Goal: Task Accomplishment & Management: Manage account settings

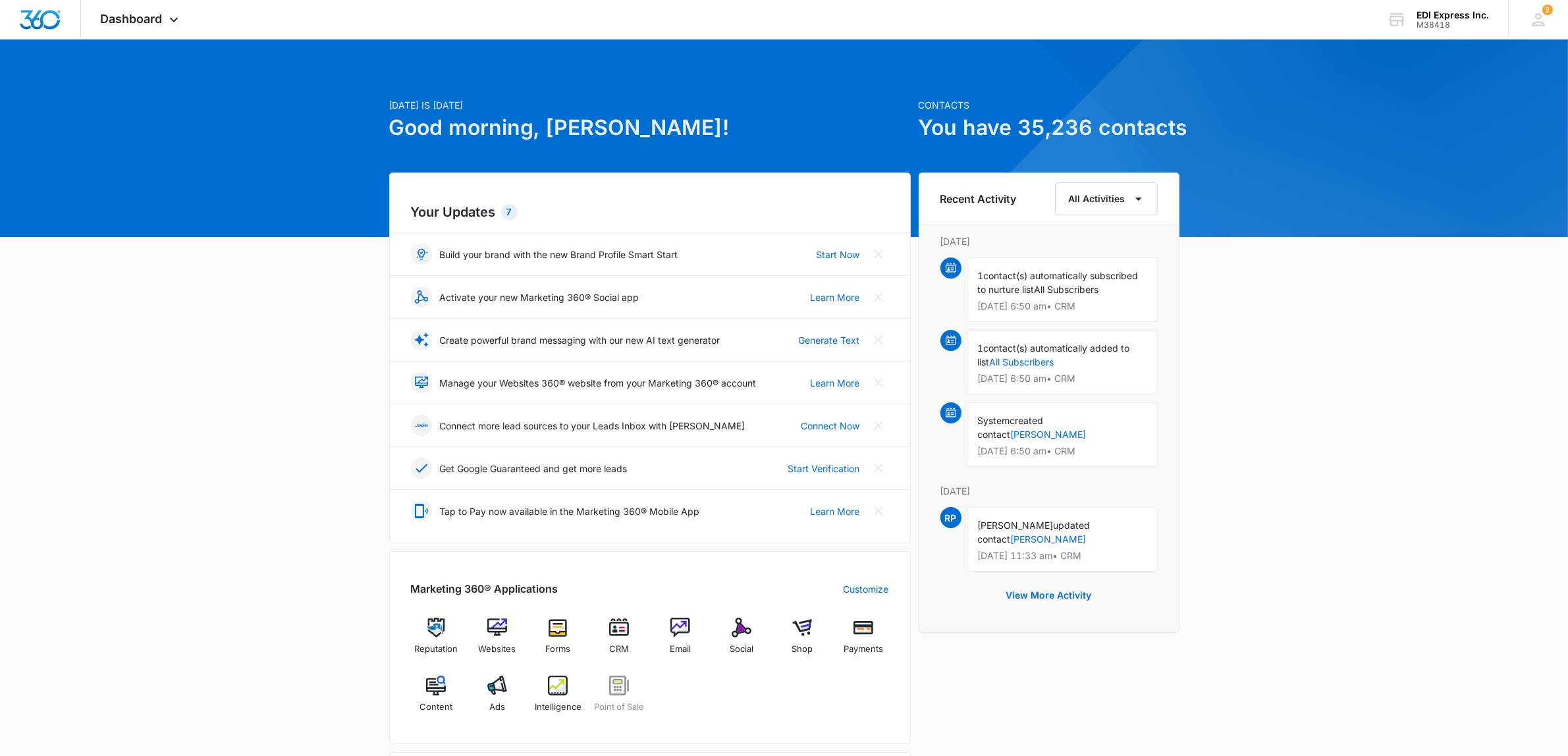
click at [1230, 625] on div "[DATE] is [DATE] Good morning, [PERSON_NAME]! Contacts You have 35,236 contacts…" at bounding box center [784, 613] width 1568 height 1115
click at [617, 634] on img at bounding box center [619, 628] width 20 height 20
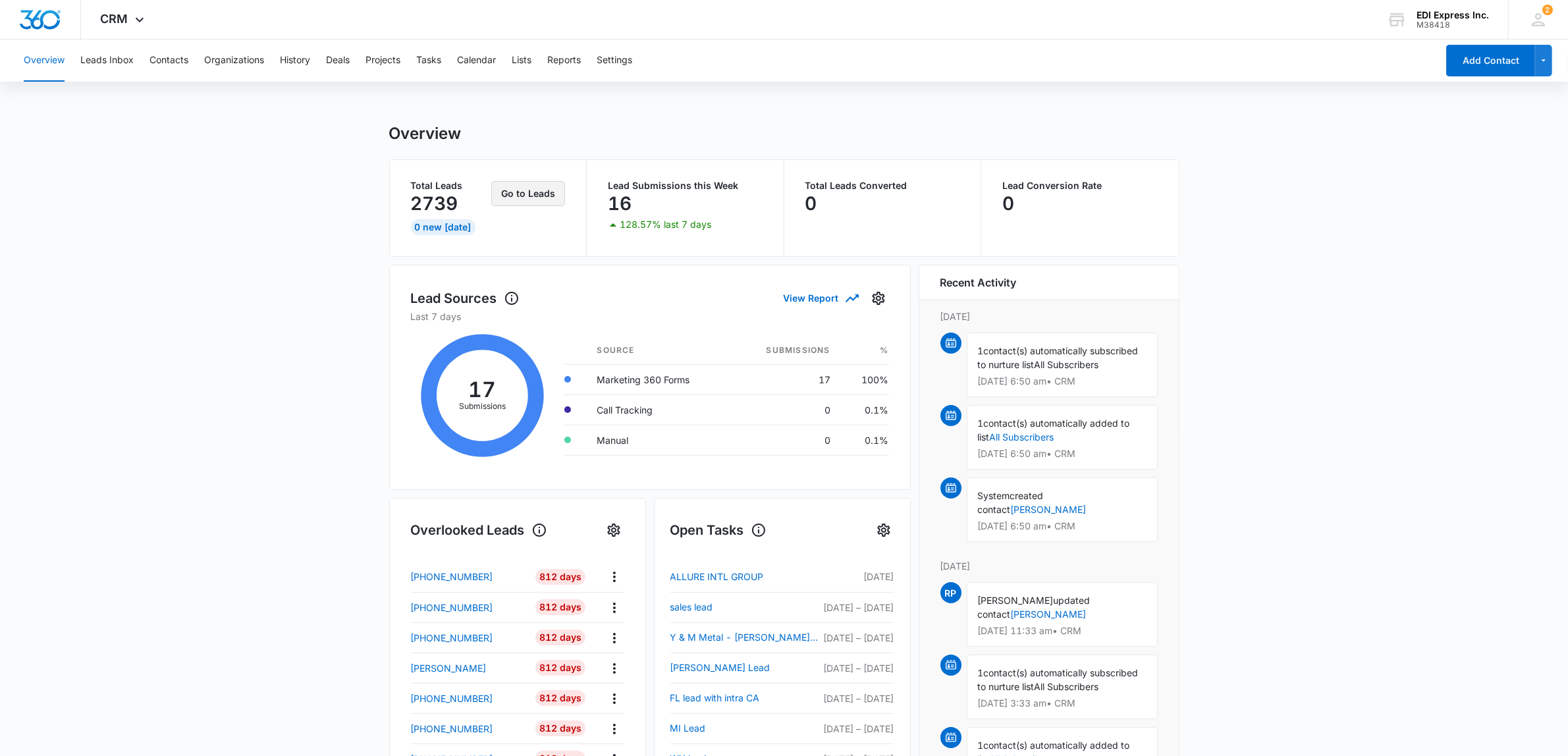
click at [501, 194] on button "Go to Leads" at bounding box center [528, 194] width 74 height 25
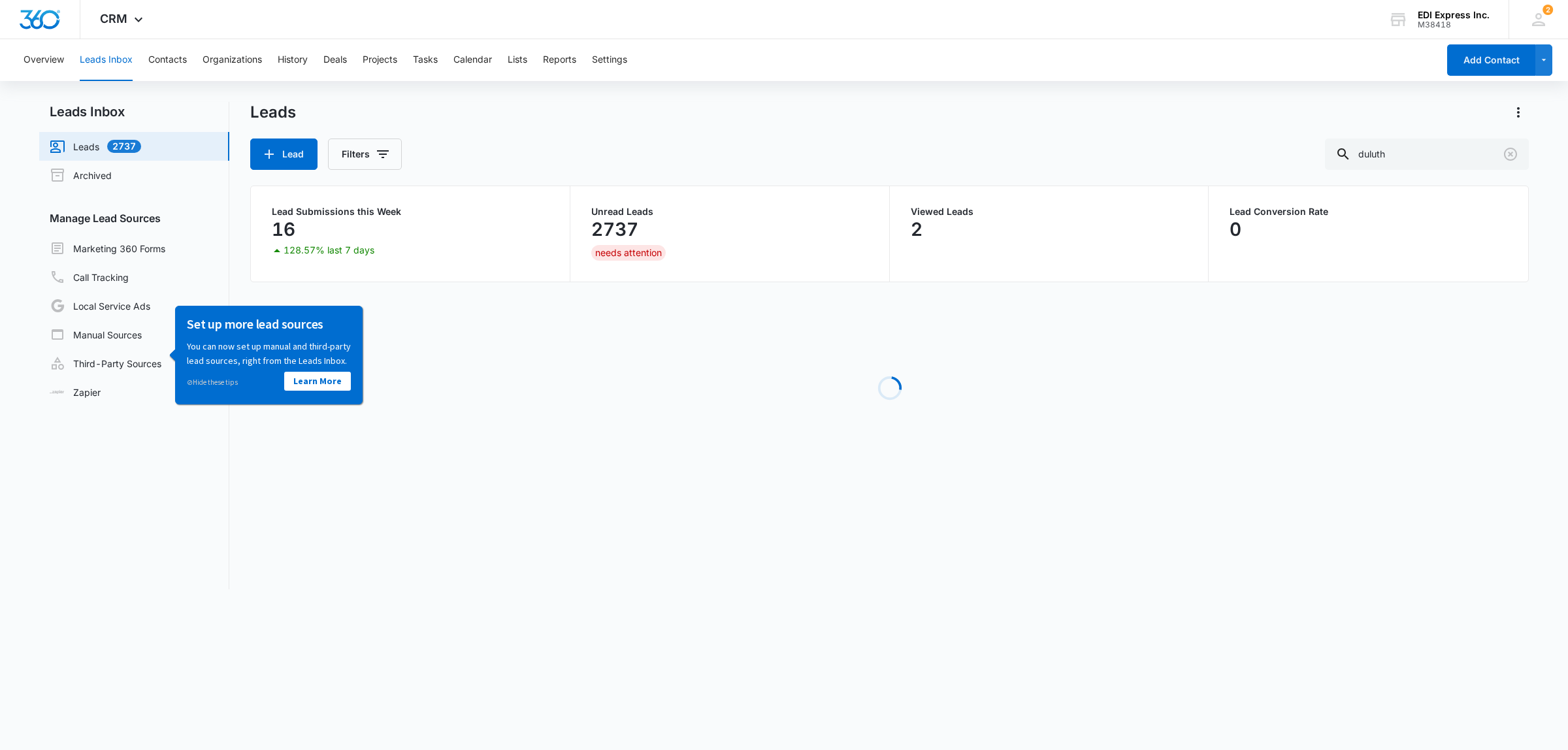
click at [89, 144] on link "Leads 2737" at bounding box center [96, 146] width 92 height 16
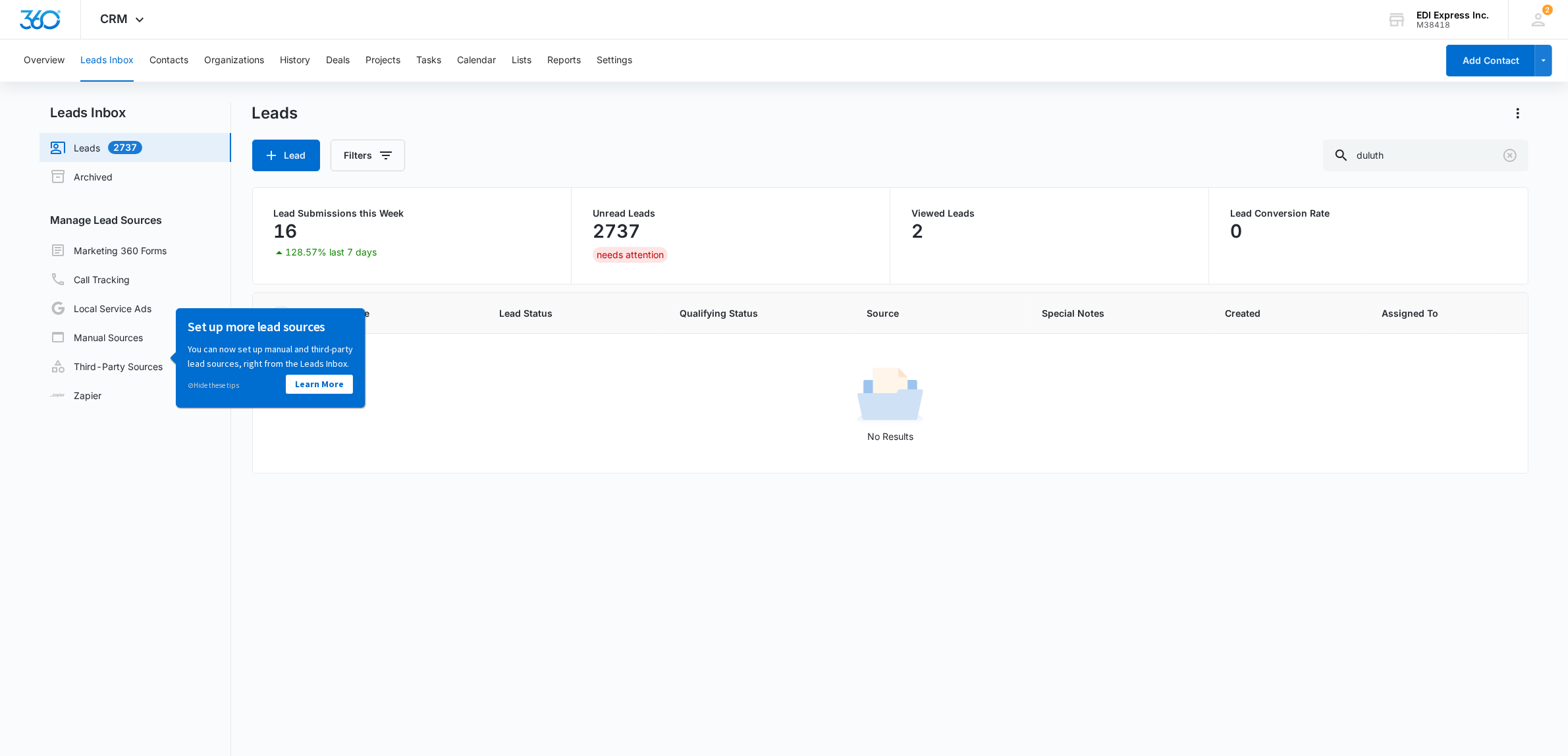
click at [79, 150] on link "Leads 2737" at bounding box center [96, 148] width 92 height 16
click at [157, 469] on nav "Leads Inbox Leads 2737 Archived Manage Lead Sources Marketing 360 Forms Call Tr…" at bounding box center [136, 473] width 192 height 742
click at [115, 145] on link "Leads 2737" at bounding box center [96, 148] width 92 height 16
click at [119, 245] on link "Marketing 360 Forms" at bounding box center [108, 250] width 117 height 16
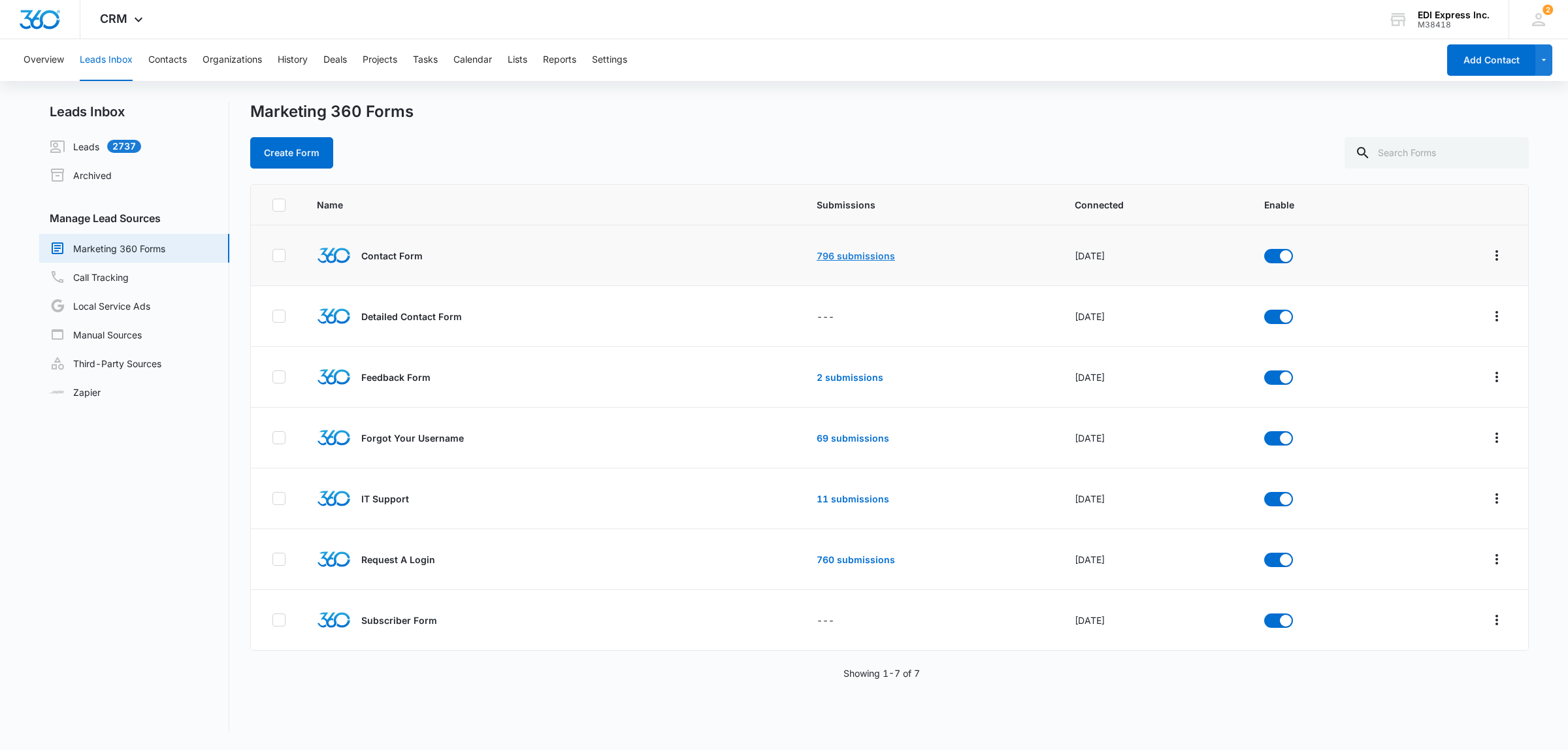
click at [840, 256] on link "796 submissions" at bounding box center [856, 256] width 78 height 11
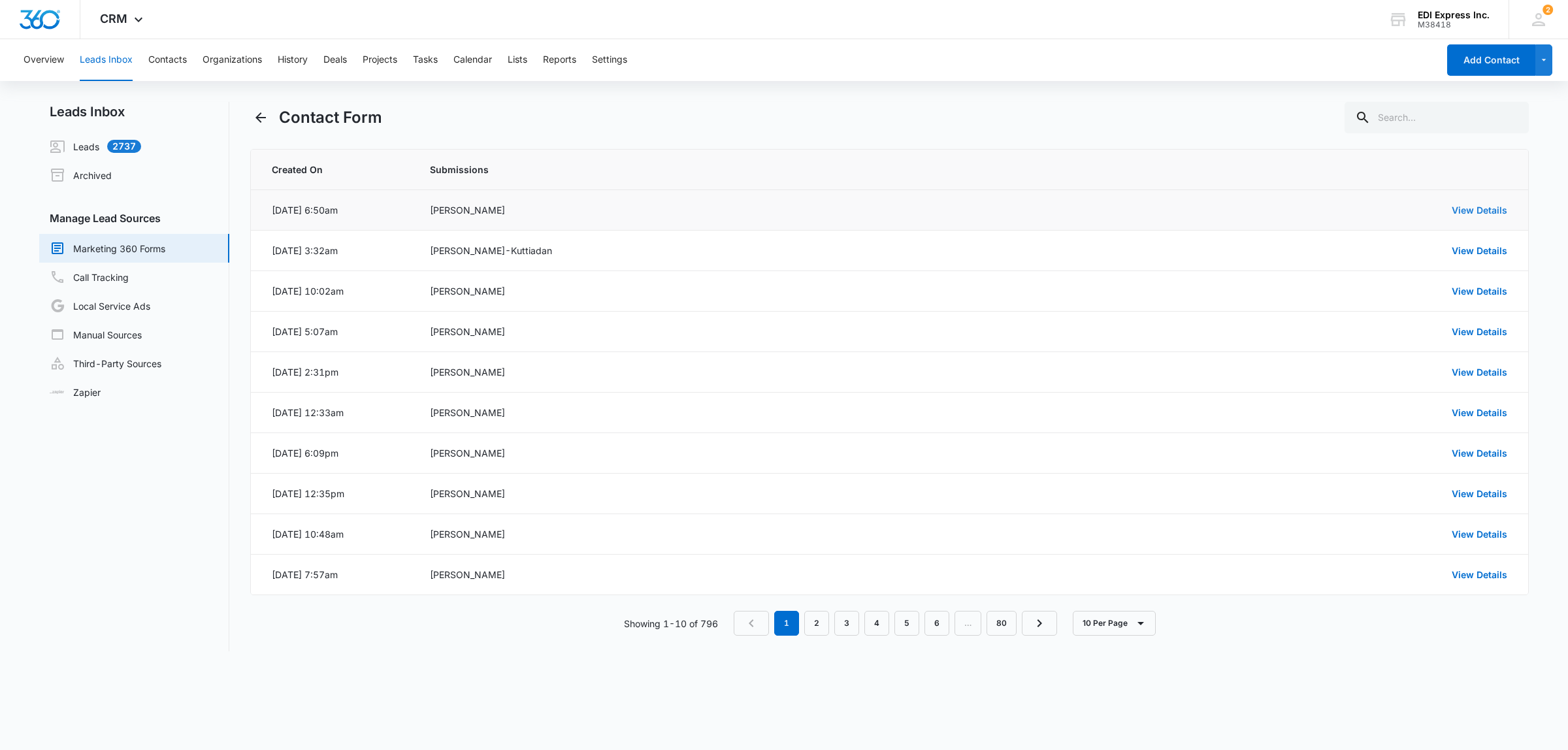
click at [1485, 210] on link "View Details" at bounding box center [1479, 210] width 55 height 11
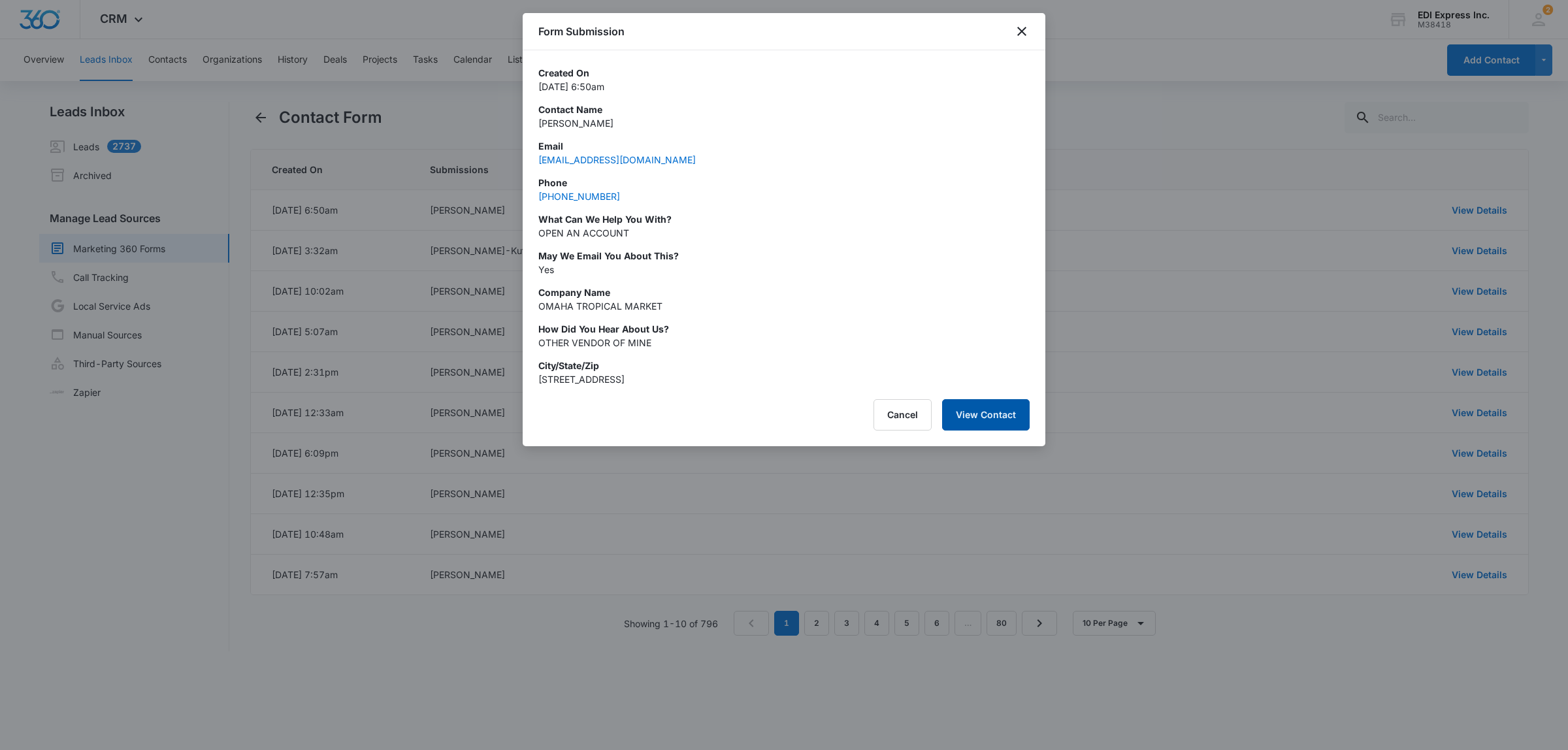
click at [986, 412] on button "View Contact" at bounding box center [985, 415] width 87 height 31
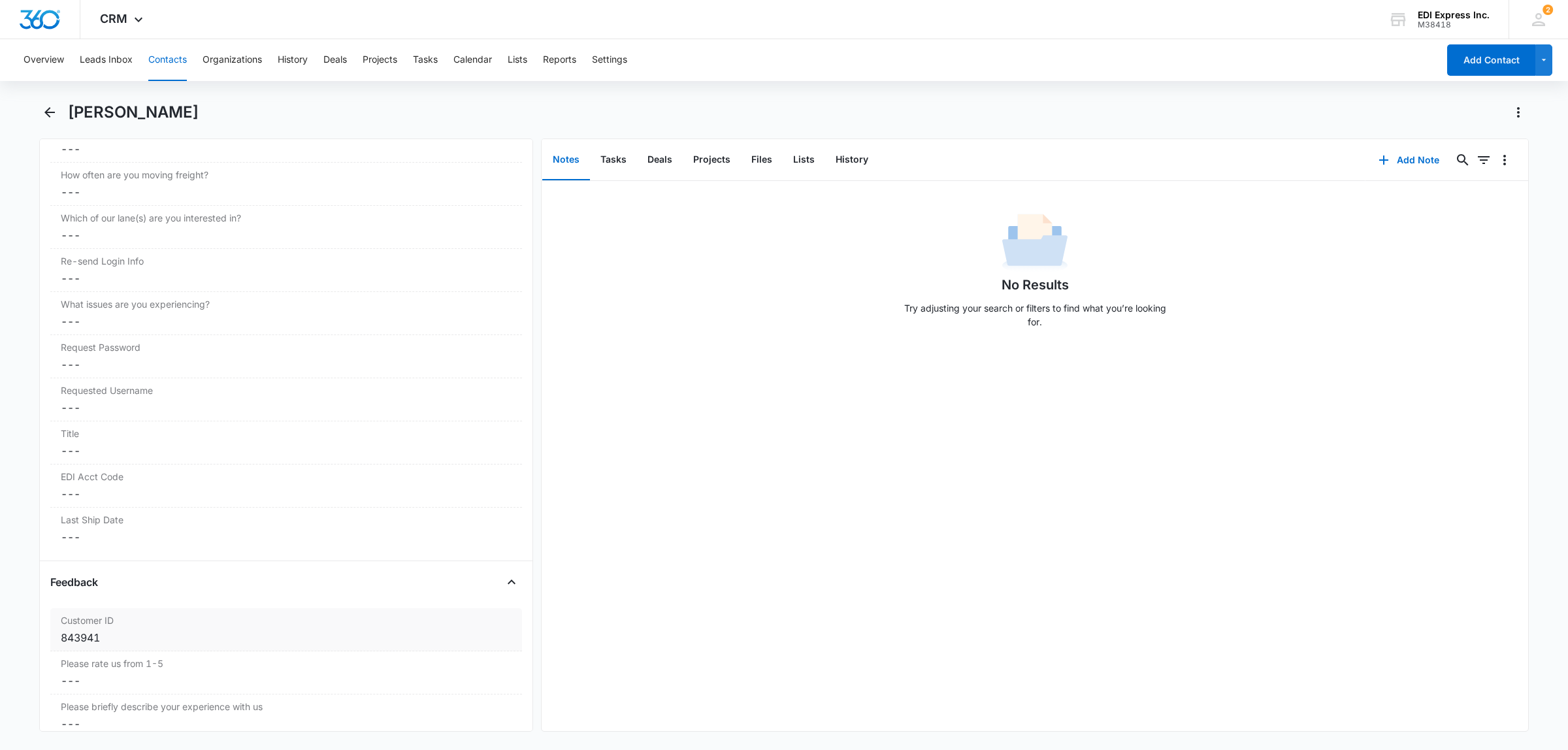
scroll to position [1682, 0]
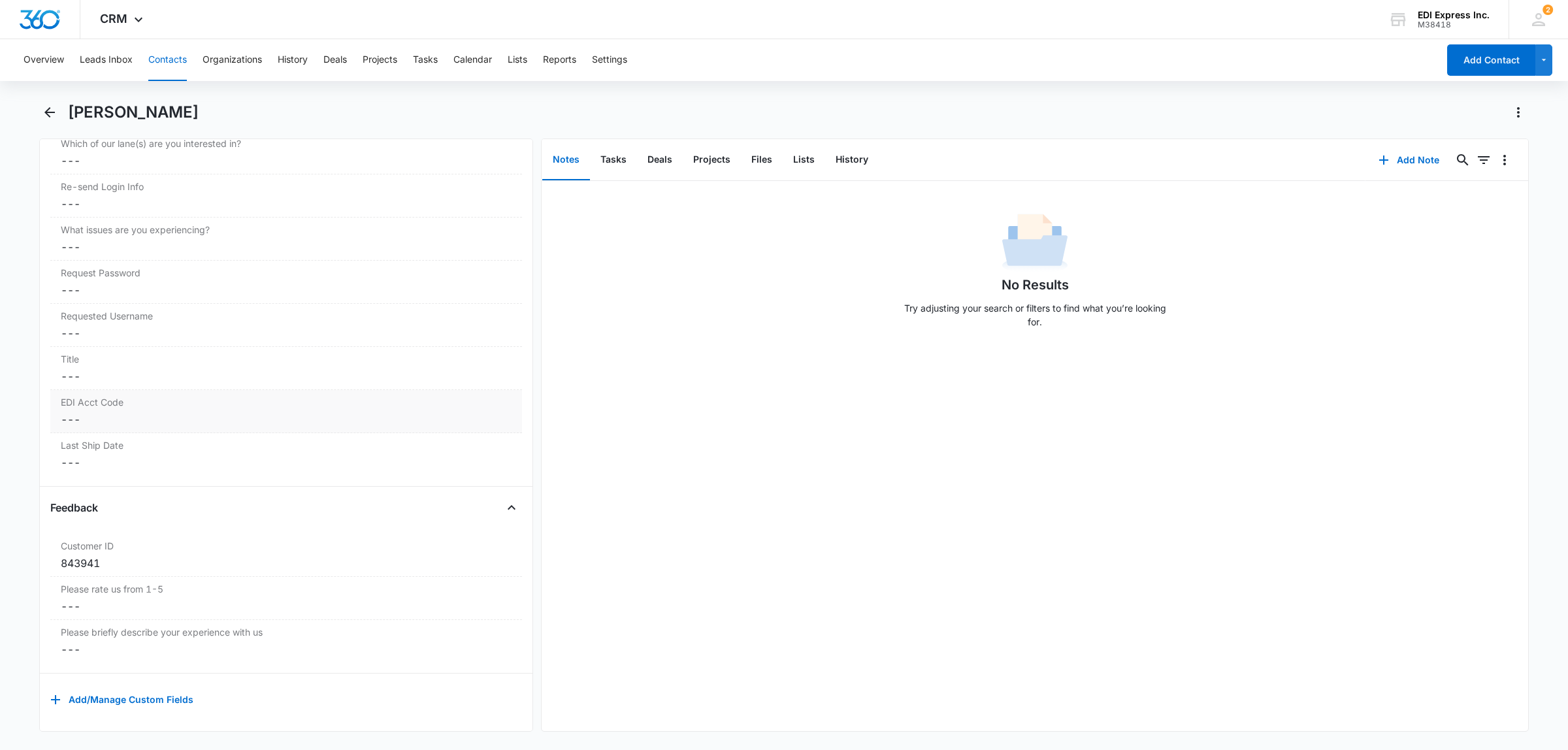
click at [136, 411] on dd "Cancel Save Changes ---" at bounding box center [286, 419] width 451 height 16
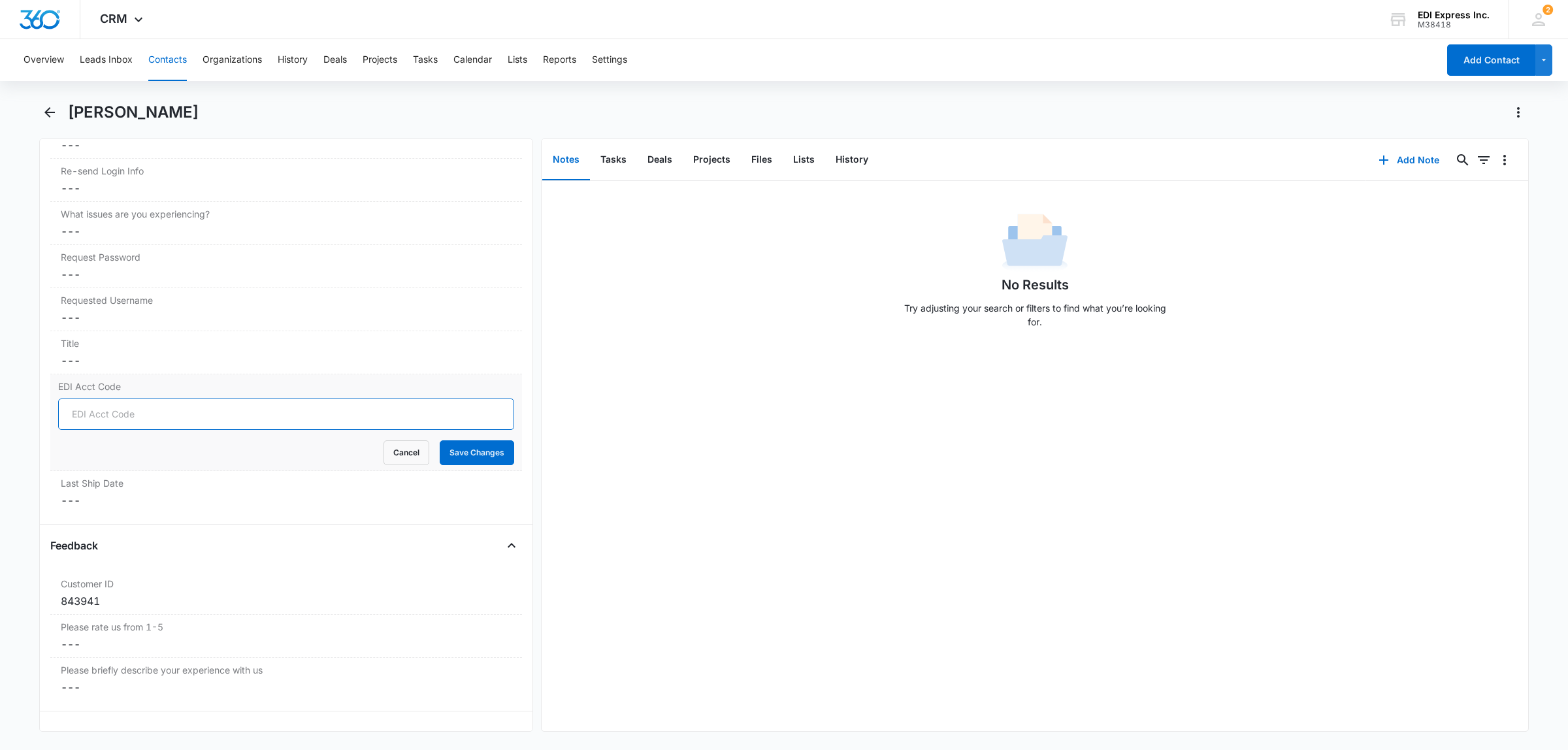
click at [134, 416] on input "EDI Acct Code" at bounding box center [286, 414] width 456 height 31
type input "843941"
click at [454, 456] on button "Save Changes" at bounding box center [476, 453] width 74 height 25
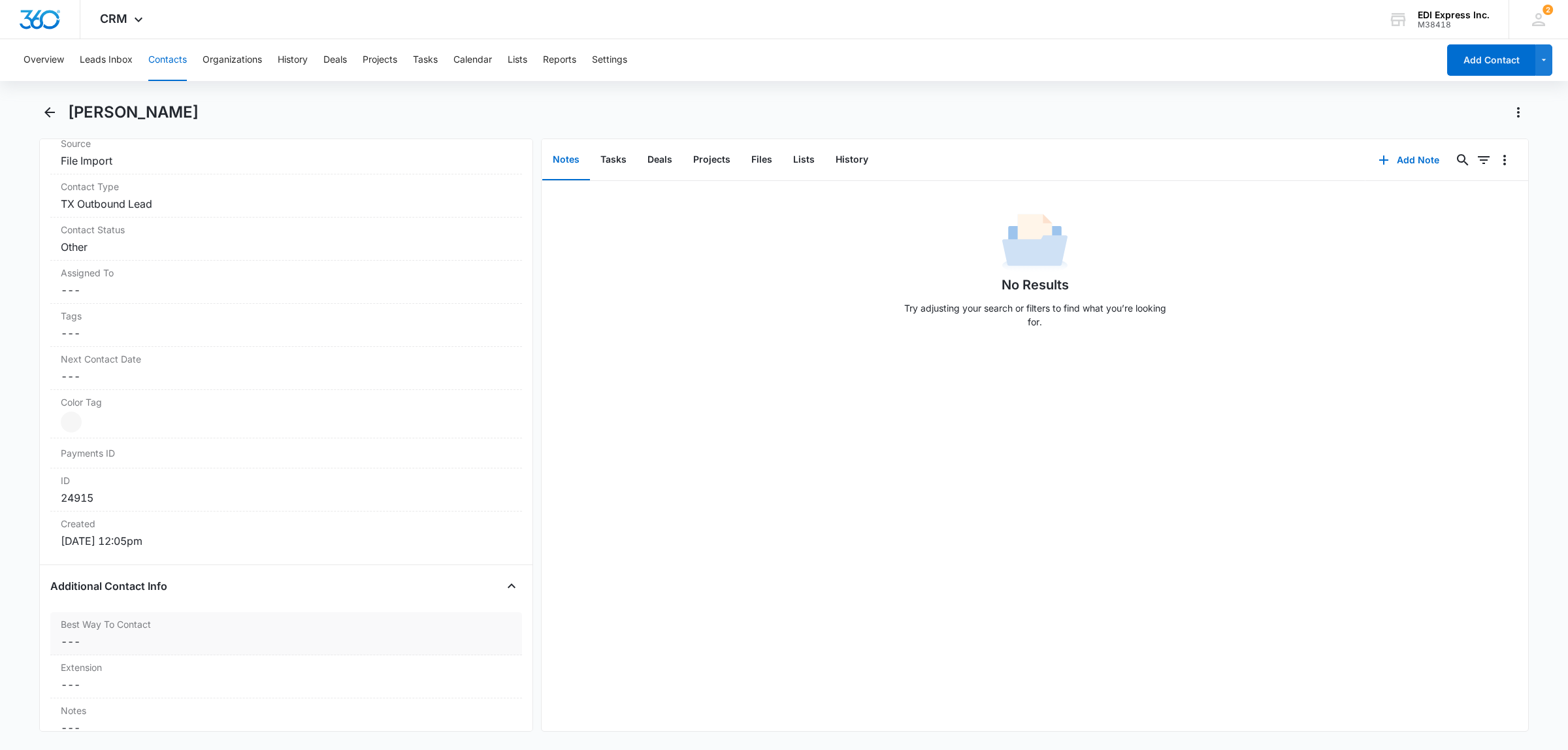
scroll to position [211, 0]
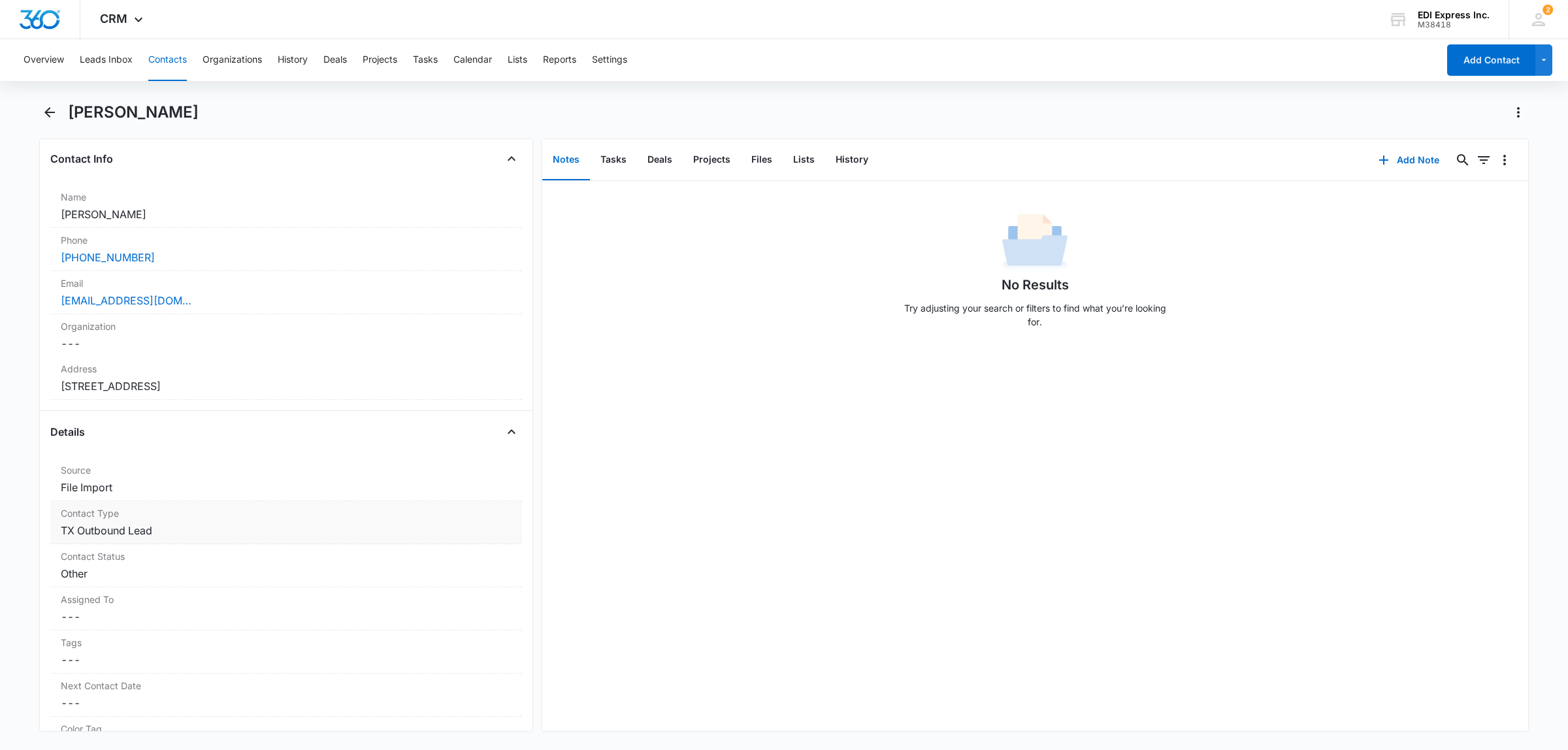
click at [149, 538] on dd "Cancel Save Changes TX Outbound Lead" at bounding box center [286, 531] width 451 height 16
click at [147, 543] on div "TX Outbound Lead" at bounding box center [112, 541] width 77 height 9
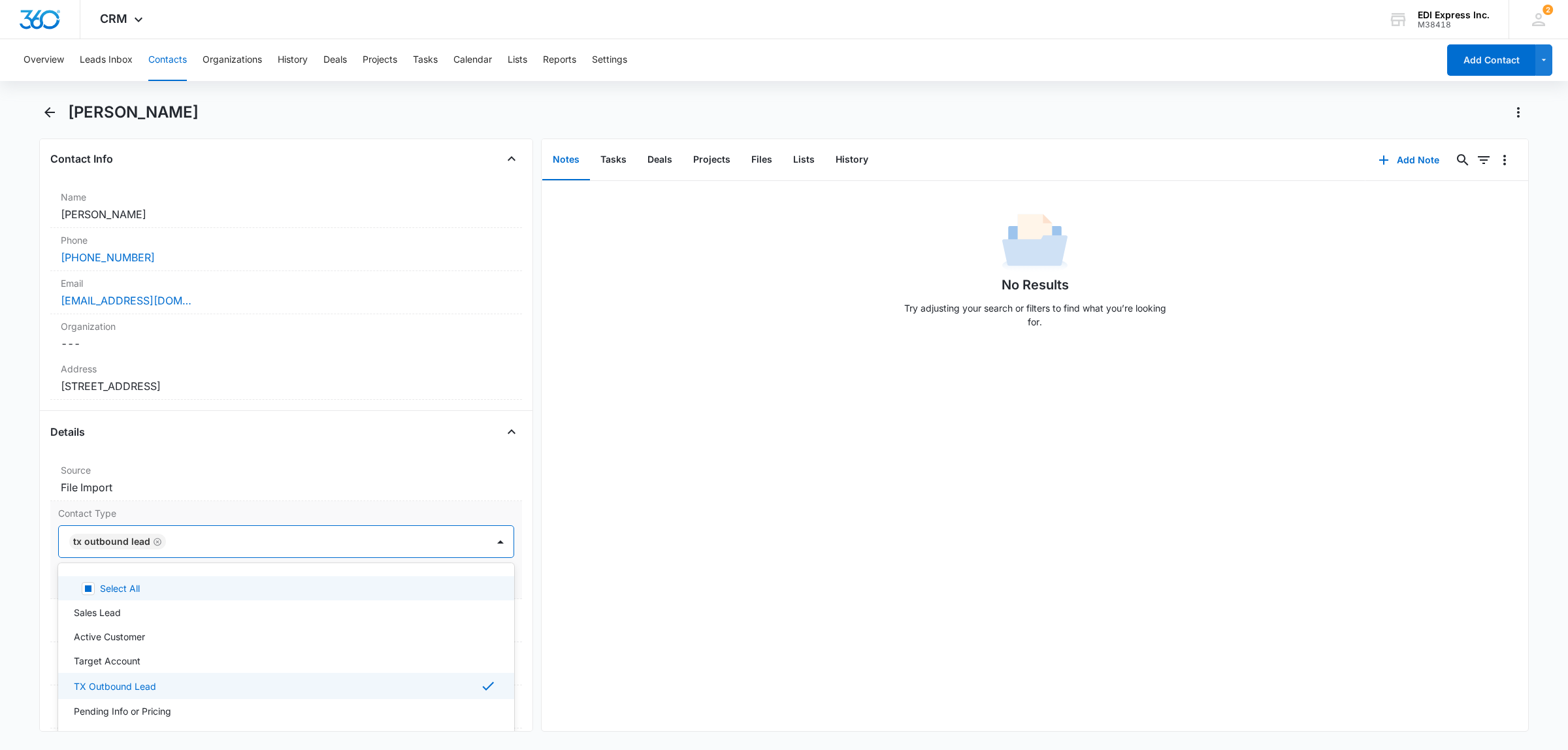
click at [154, 546] on icon "Remove TX Outbound Lead" at bounding box center [157, 541] width 8 height 8
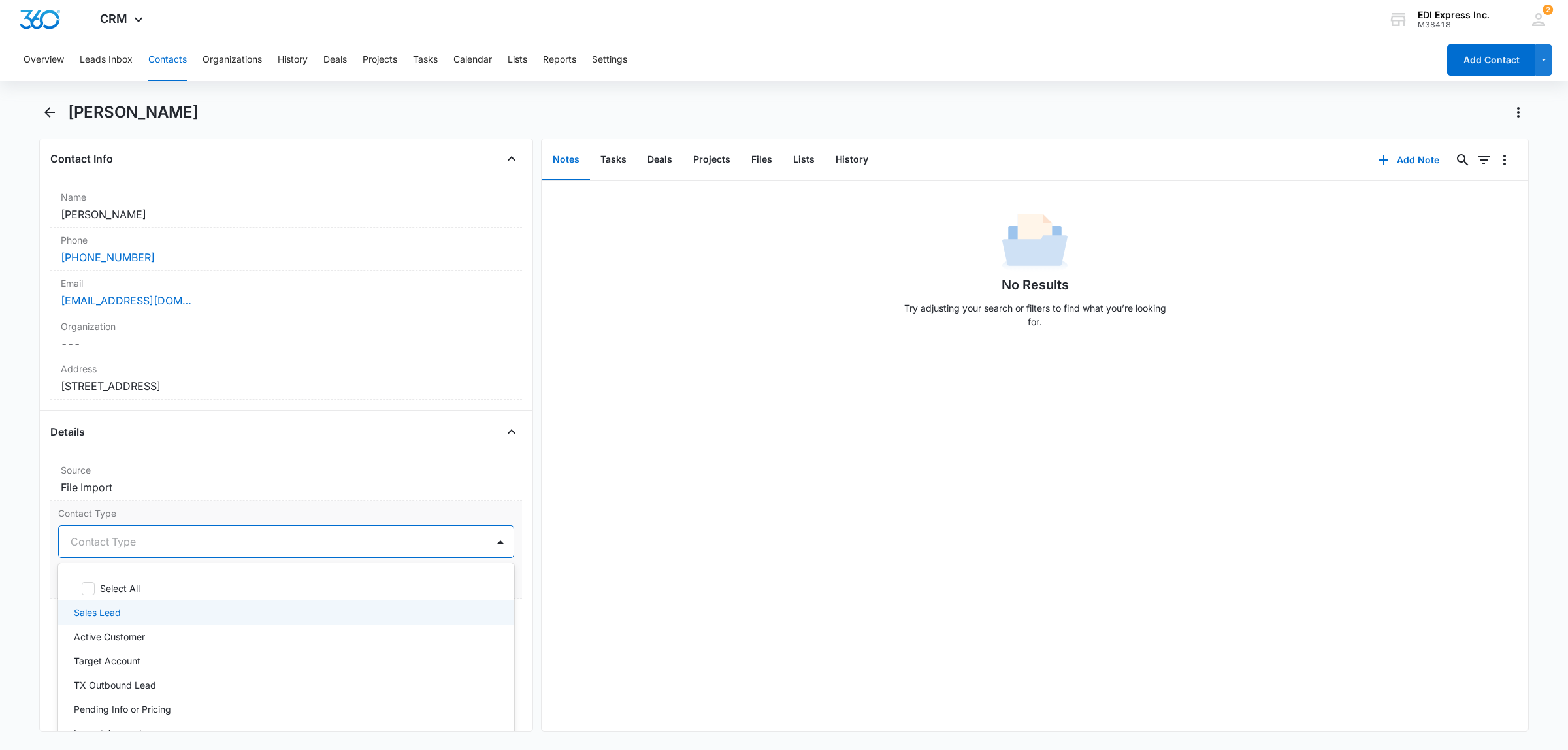
click at [124, 615] on div "Sales Lead" at bounding box center [284, 613] width 422 height 14
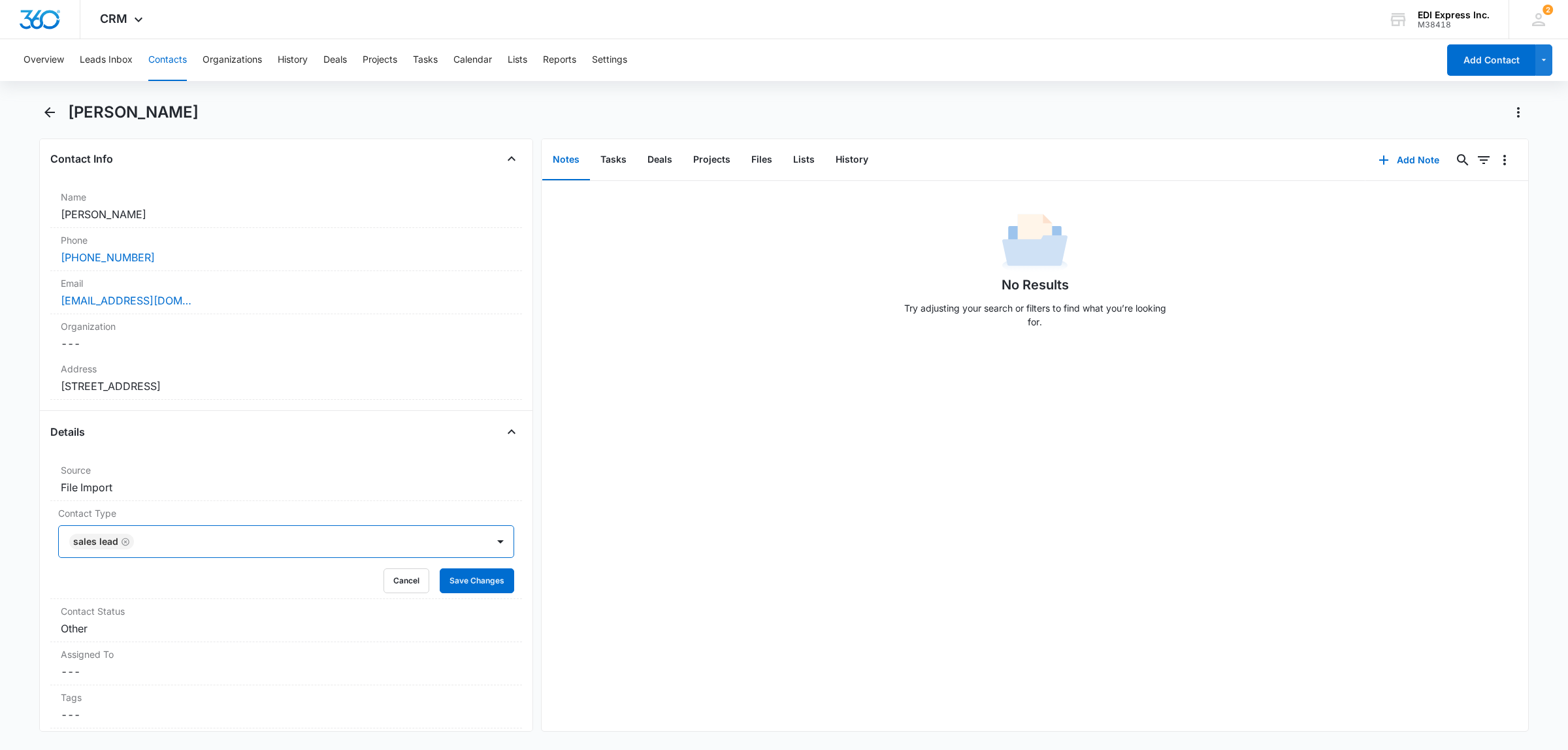
click at [433, 543] on div at bounding box center [304, 542] width 332 height 18
click at [465, 586] on button "Save Changes" at bounding box center [476, 581] width 74 height 25
click at [1402, 154] on button "Add Note" at bounding box center [1408, 160] width 87 height 31
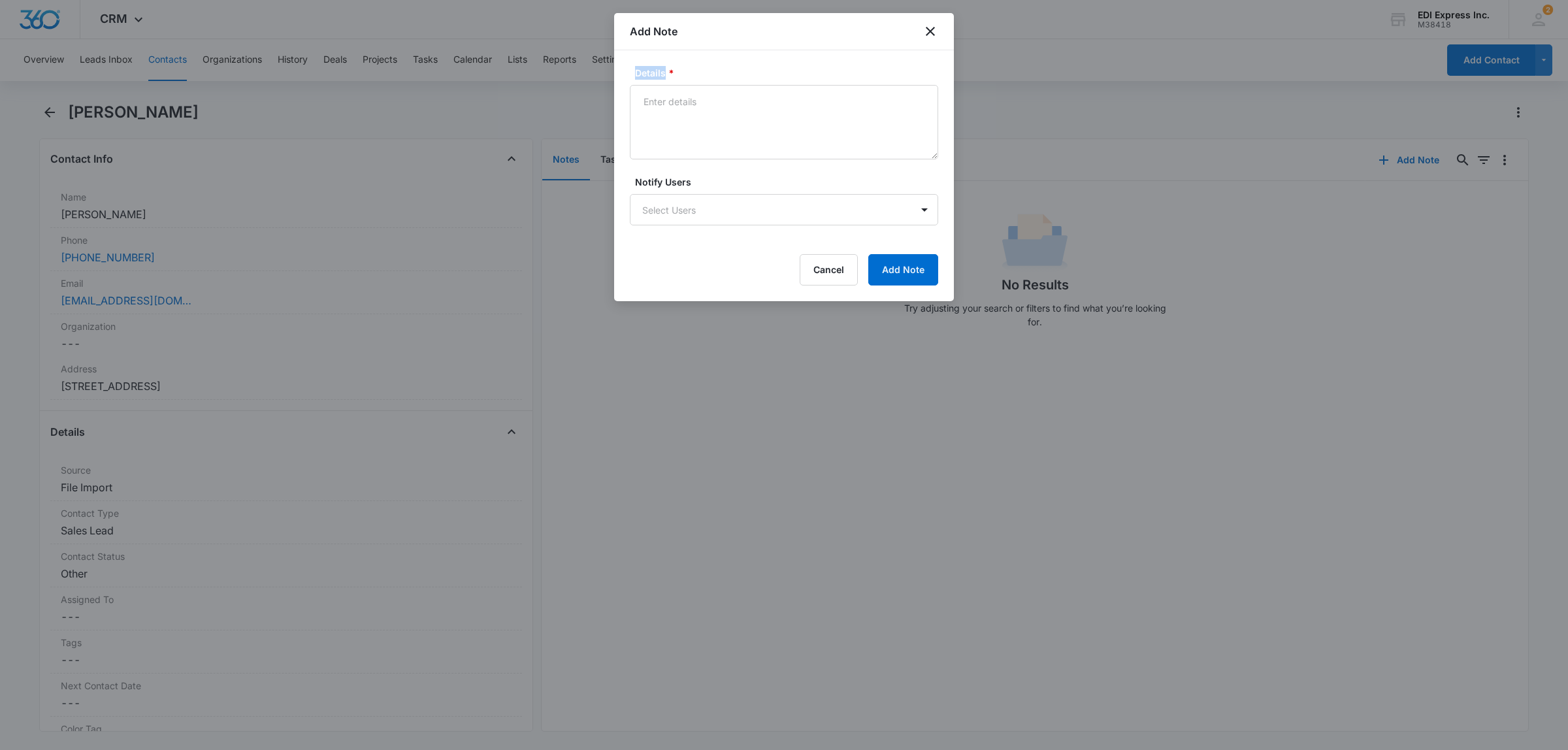
click at [668, 83] on div "Details *" at bounding box center [784, 112] width 309 height 94
click at [671, 105] on textarea "Details *" at bounding box center [784, 121] width 309 height 74
type textarea "Assigned to Morcod. lead generated by pro - 672648893"
click at [890, 278] on button "Add Note" at bounding box center [903, 269] width 70 height 31
